Goal: Entertainment & Leisure: Consume media (video, audio)

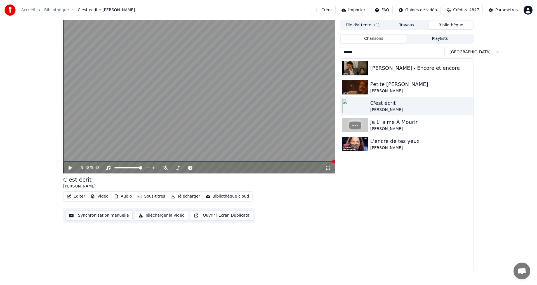
click at [370, 52] on input "******" at bounding box center [392, 52] width 105 height 10
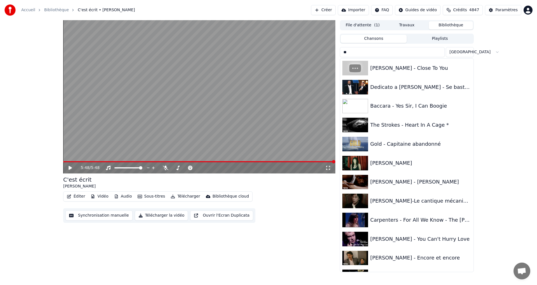
type input "*"
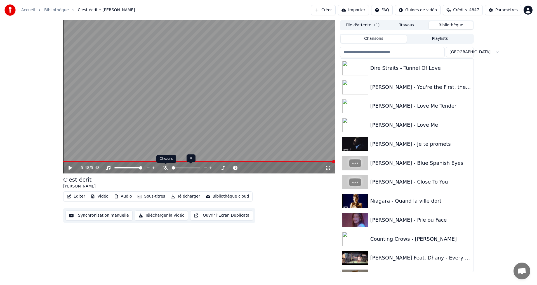
click at [167, 169] on icon at bounding box center [166, 167] width 6 height 4
click at [400, 85] on div "[PERSON_NAME] - You're the First, the Last, My Everything - San Remo'81" at bounding box center [418, 87] width 95 height 8
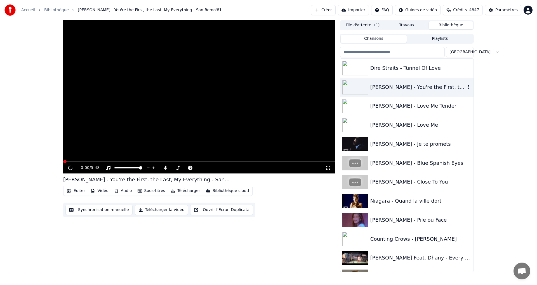
click at [400, 85] on div "[PERSON_NAME] - You're the First, the Last, My Everything - San Remo'81" at bounding box center [418, 87] width 95 height 8
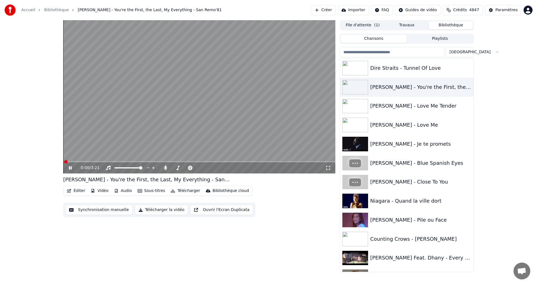
click at [110, 129] on video at bounding box center [199, 96] width 272 height 153
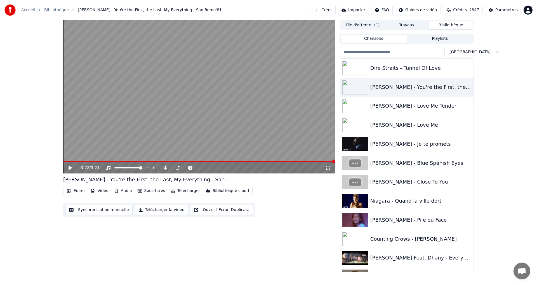
click at [368, 52] on input "search" at bounding box center [392, 52] width 105 height 10
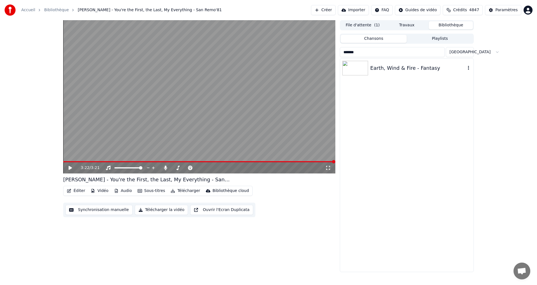
click at [387, 72] on div "Earth, Wind & Fire - Fantasy" at bounding box center [406, 67] width 133 height 19
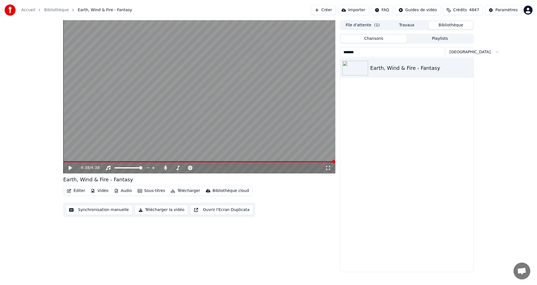
click at [369, 48] on input "*******" at bounding box center [392, 52] width 105 height 10
type input "*"
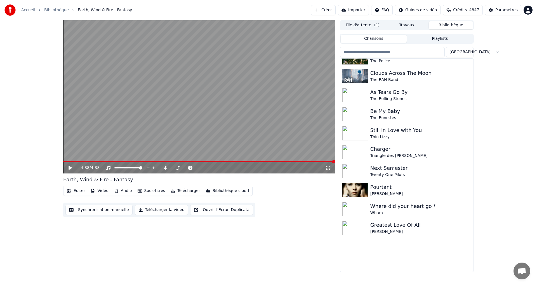
scroll to position [16069, 0]
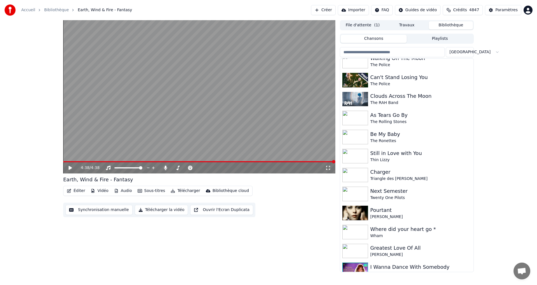
click at [396, 52] on input "search" at bounding box center [392, 52] width 105 height 10
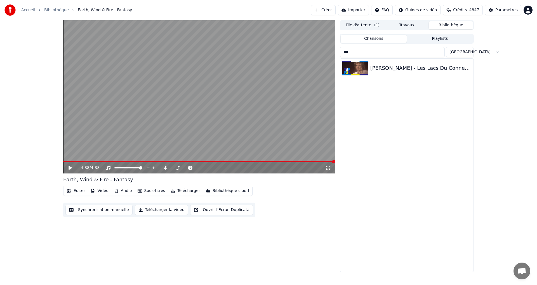
scroll to position [0, 0]
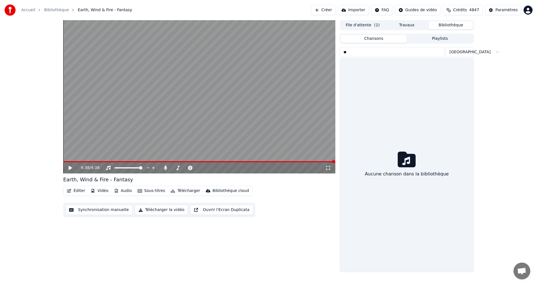
type input "*"
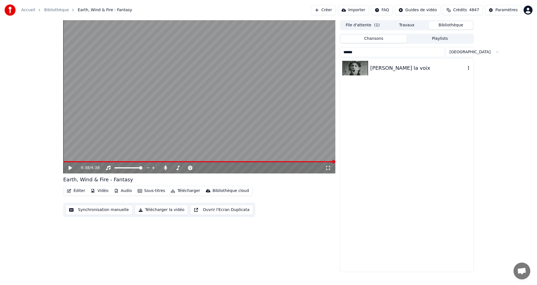
click at [396, 66] on div "[PERSON_NAME] la voix" at bounding box center [418, 68] width 95 height 8
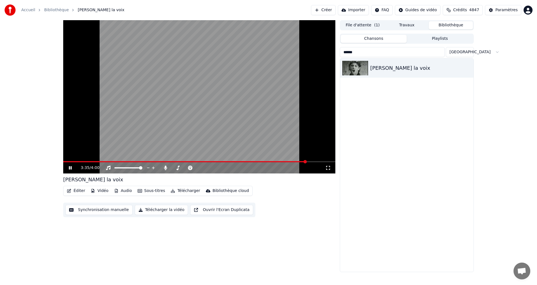
click at [303, 93] on video at bounding box center [199, 96] width 272 height 153
click at [389, 54] on input "******" at bounding box center [392, 52] width 105 height 10
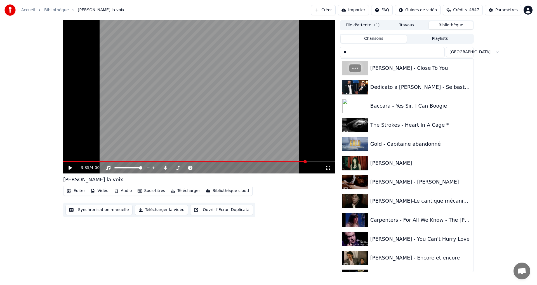
type input "*"
